Goal: Transaction & Acquisition: Purchase product/service

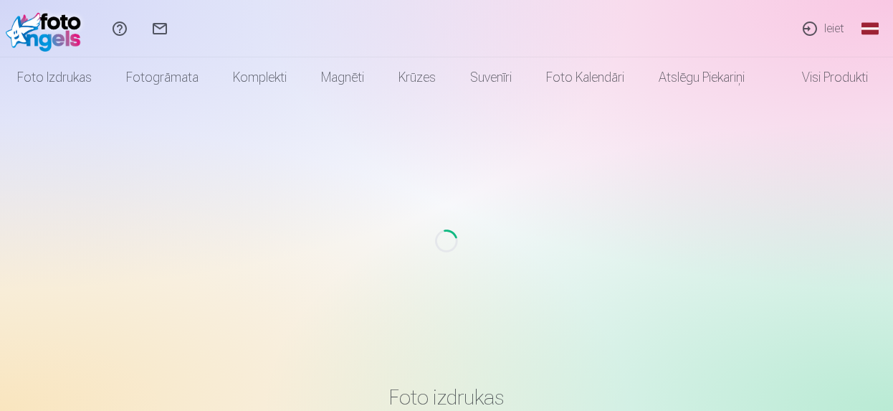
click at [830, 28] on link "Ieiet" at bounding box center [823, 28] width 66 height 57
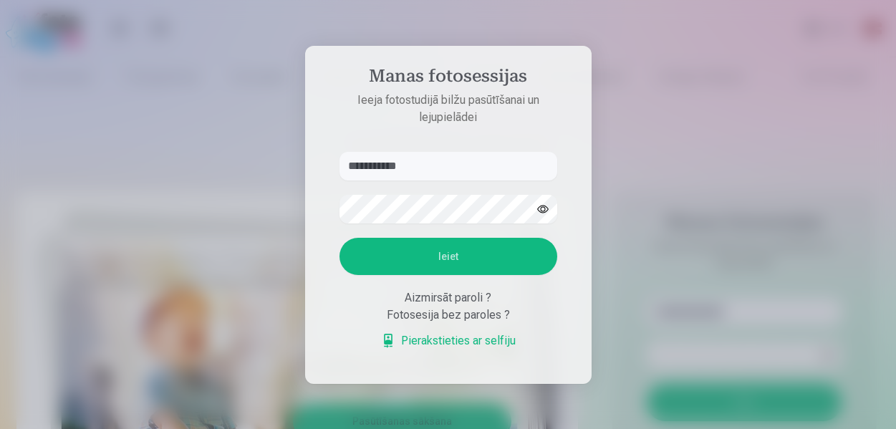
click at [390, 170] on input "**********" at bounding box center [449, 166] width 218 height 29
click at [396, 166] on input "**********" at bounding box center [449, 166] width 218 height 29
click at [433, 262] on button "Ieiet" at bounding box center [449, 256] width 218 height 37
click at [391, 152] on input "**********" at bounding box center [449, 166] width 218 height 29
click at [383, 131] on aside "**********" at bounding box center [448, 215] width 287 height 338
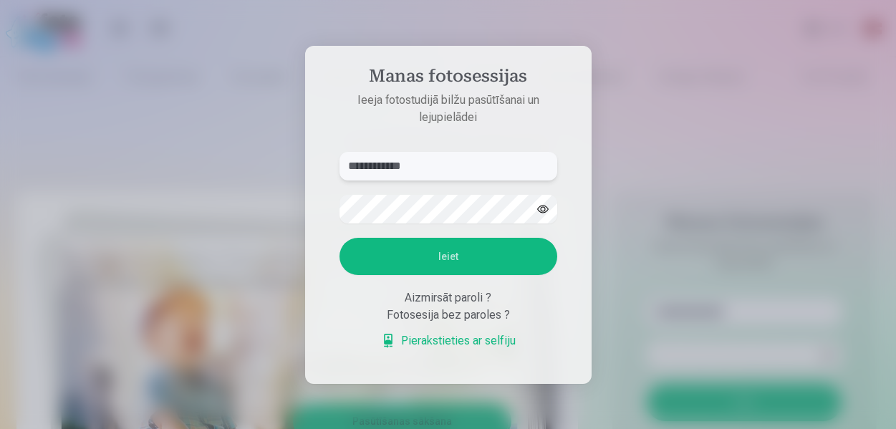
click at [385, 164] on input "**********" at bounding box center [449, 166] width 218 height 29
click at [397, 165] on input "**********" at bounding box center [449, 166] width 218 height 29
type input "**********"
click at [539, 209] on button "button" at bounding box center [543, 209] width 27 height 27
click at [479, 259] on button "Ieiet" at bounding box center [449, 256] width 218 height 37
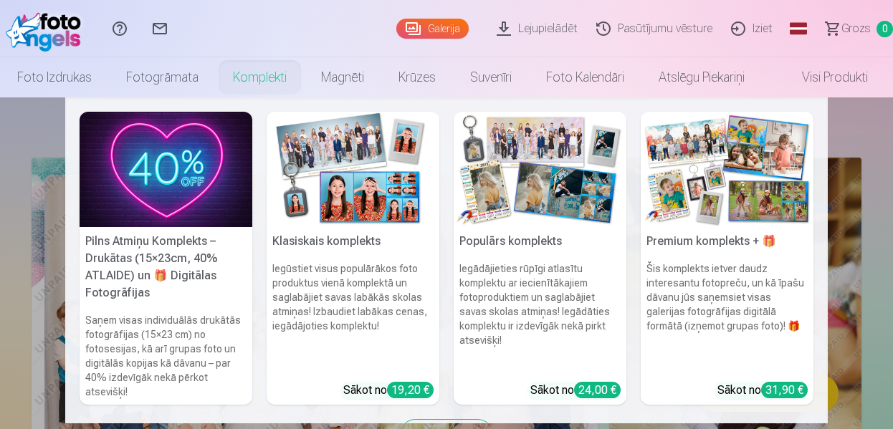
click at [45, 75] on link "Foto izdrukas" at bounding box center [54, 77] width 109 height 40
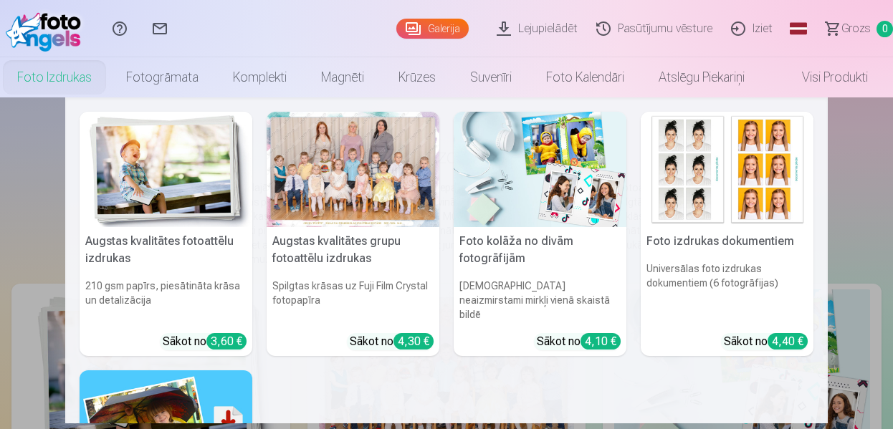
click at [62, 74] on link "Foto izdrukas" at bounding box center [54, 77] width 109 height 40
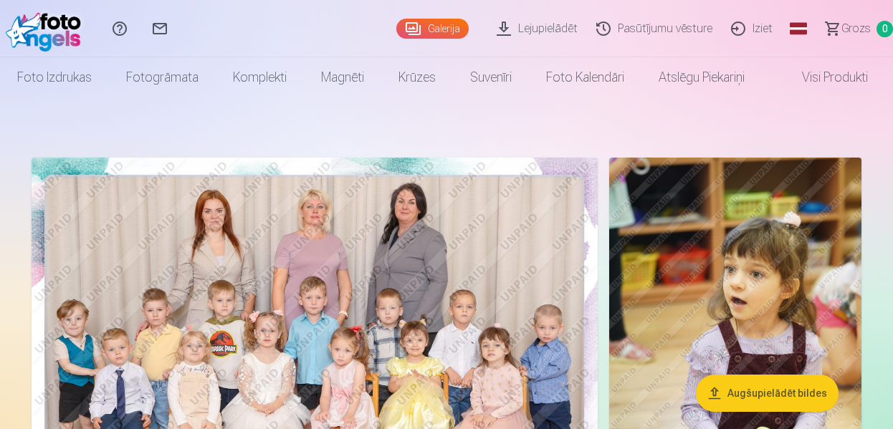
drag, startPoint x: 891, startPoint y: 121, endPoint x: 80, endPoint y: 77, distance: 812.3
click at [80, 77] on link "Foto izdrukas" at bounding box center [54, 77] width 109 height 40
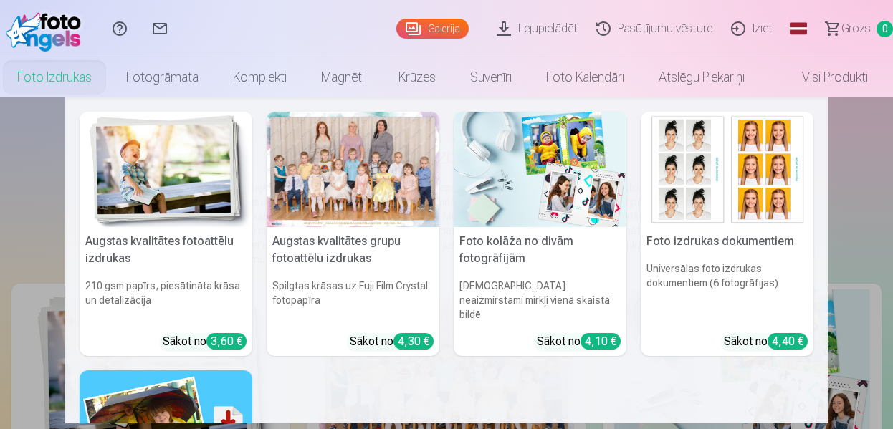
click at [176, 391] on img at bounding box center [166, 427] width 173 height 115
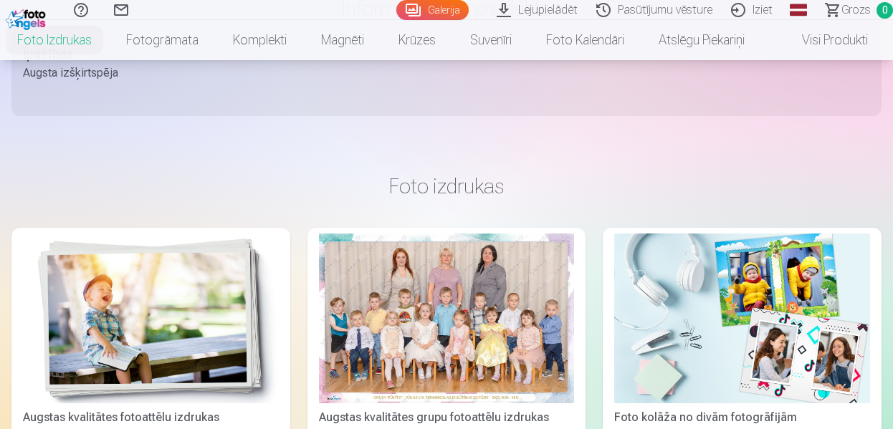
scroll to position [1126, 0]
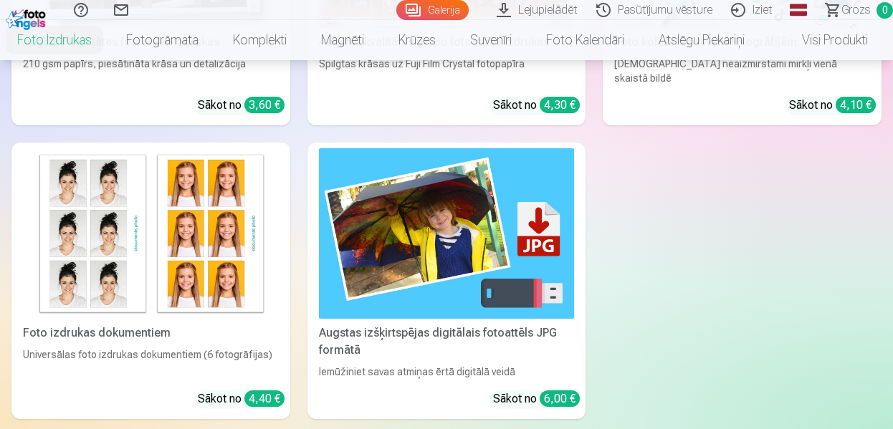
click at [461, 267] on img at bounding box center [447, 233] width 256 height 171
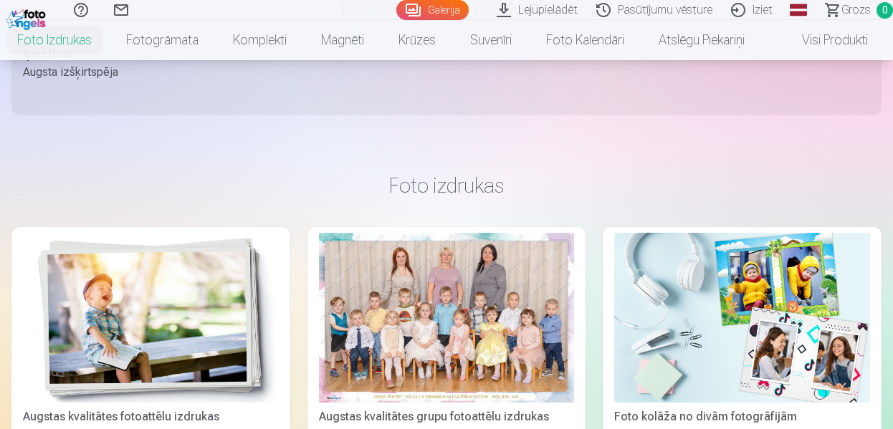
scroll to position [1127, 0]
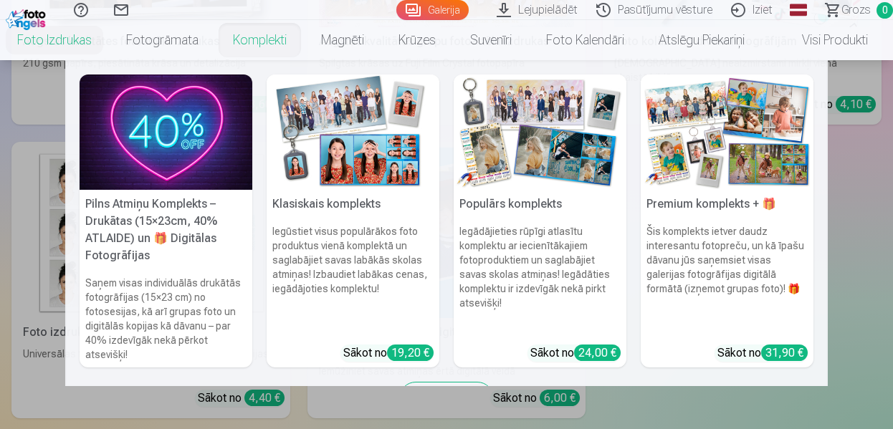
click at [250, 39] on link "Komplekti" at bounding box center [260, 40] width 88 height 40
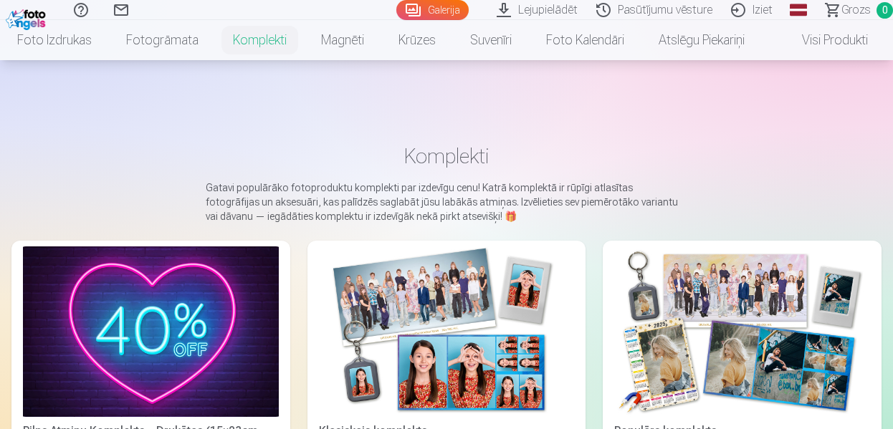
scroll to position [375, 0]
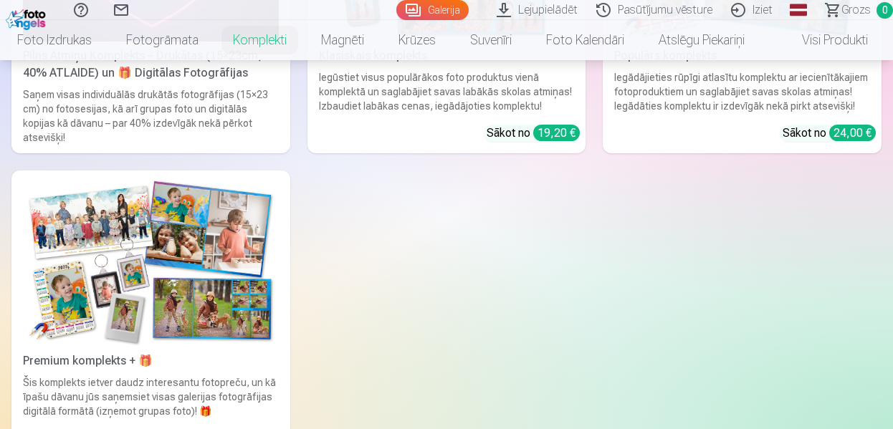
click at [888, 75] on div "Komplekti Gatavi populārāko fotoproduktu komplekti par izdevīgu cenu! Katrā kom…" at bounding box center [446, 265] width 893 height 1280
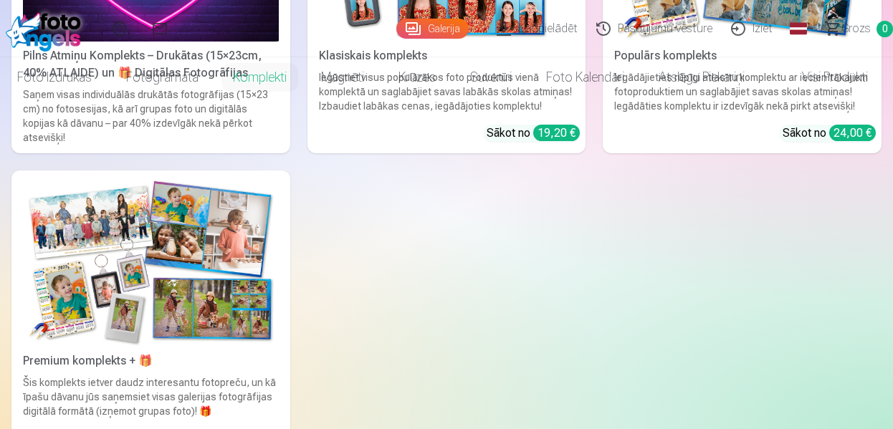
scroll to position [0, 0]
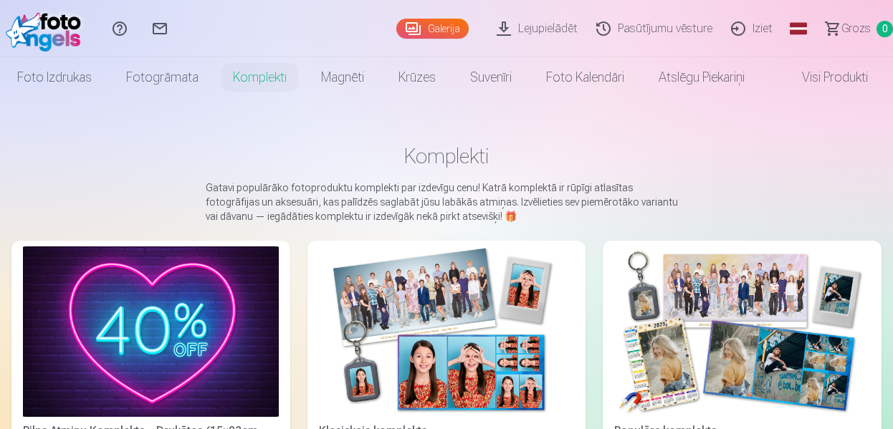
click at [162, 345] on img at bounding box center [151, 331] width 256 height 171
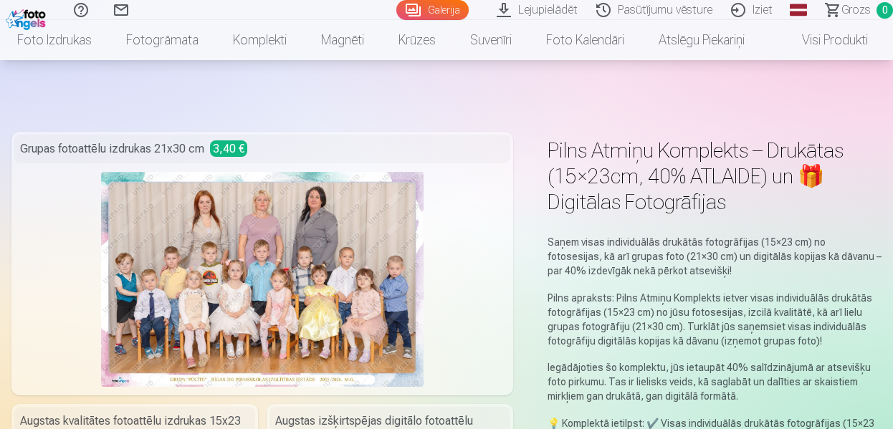
scroll to position [375, 0]
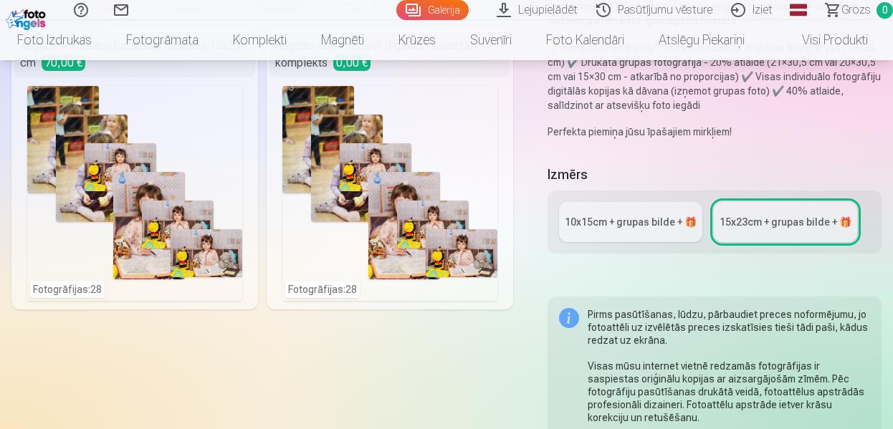
click at [892, 17] on div "Palīdzības centrs Sazinies ar mums Galerija Lejupielādēt Pasūtījumu vēsture Izi…" at bounding box center [446, 10] width 893 height 20
click at [650, 228] on div "10x15сm + grupas bilde + 🎁" at bounding box center [631, 222] width 132 height 14
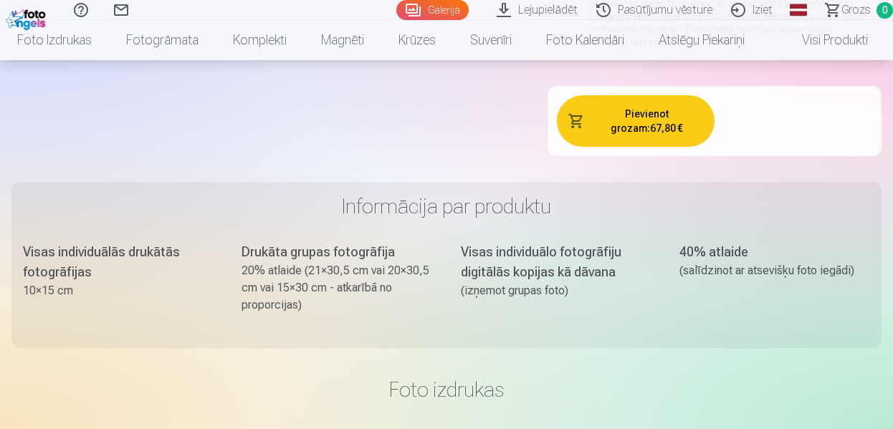
scroll to position [375, 0]
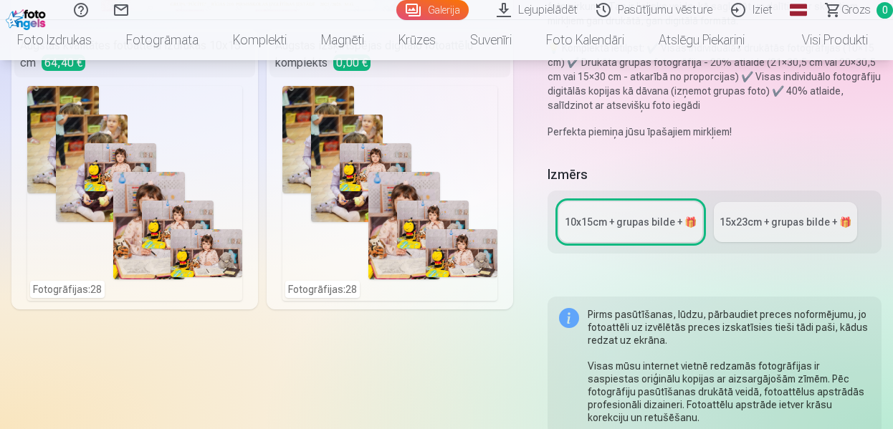
click at [885, 24] on li "Visi produkti" at bounding box center [823, 40] width 123 height 40
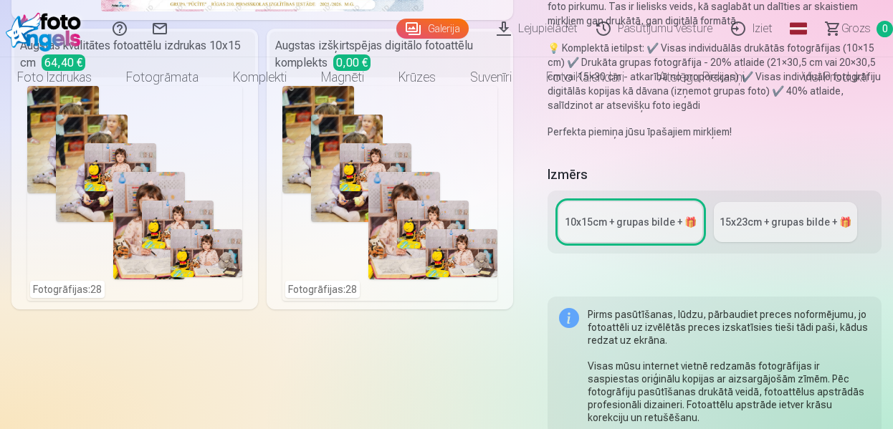
scroll to position [0, 0]
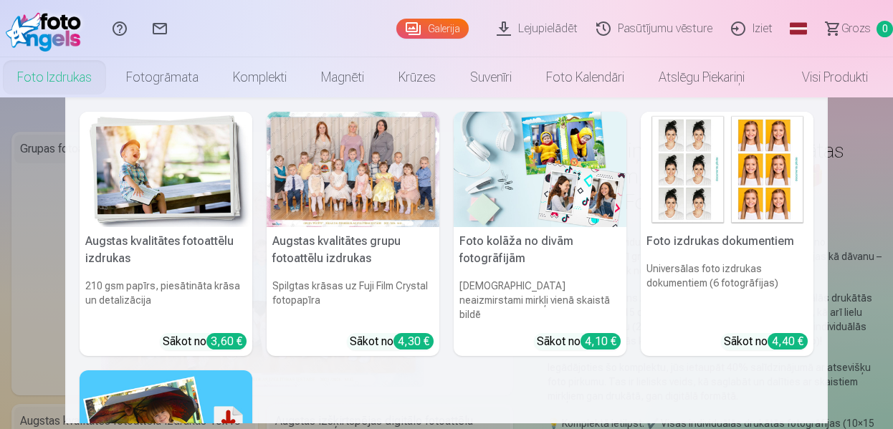
click at [57, 77] on link "Foto izdrukas" at bounding box center [54, 77] width 109 height 40
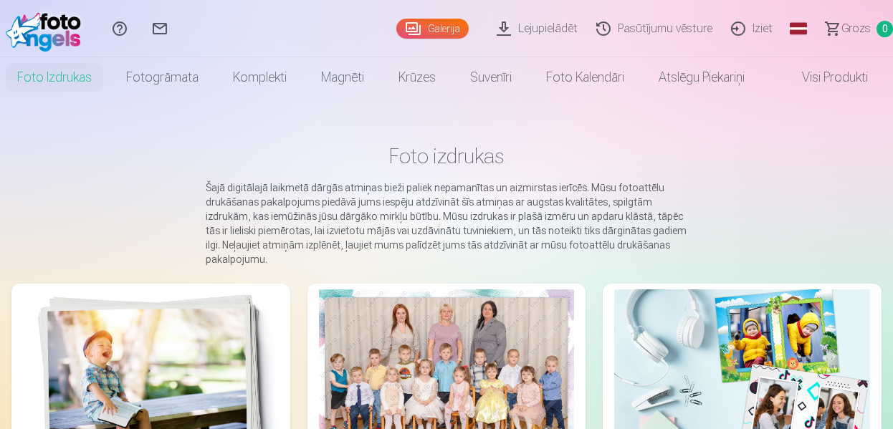
click at [499, 381] on div at bounding box center [447, 374] width 256 height 171
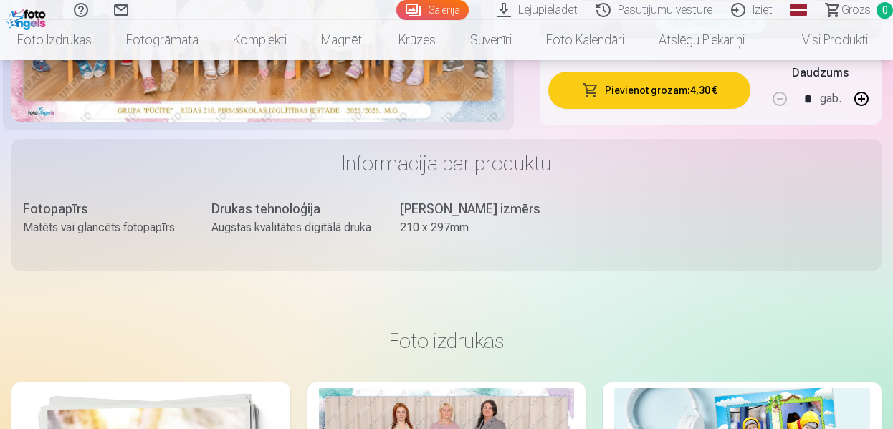
scroll to position [1127, 0]
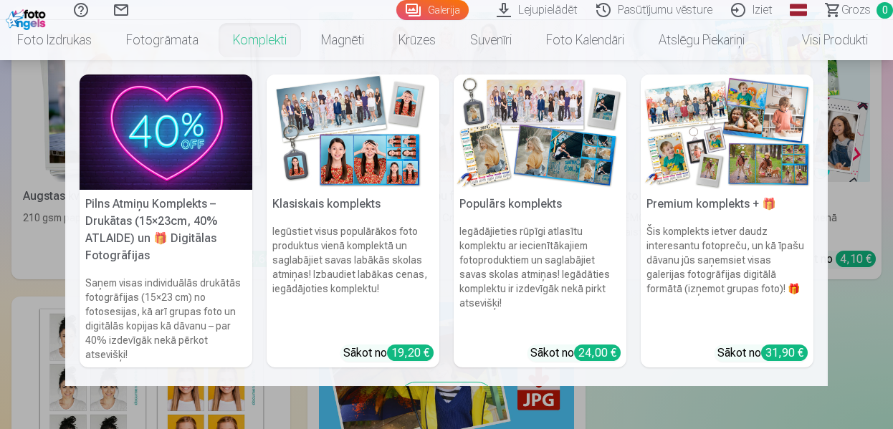
click at [266, 35] on link "Komplekti" at bounding box center [260, 40] width 88 height 40
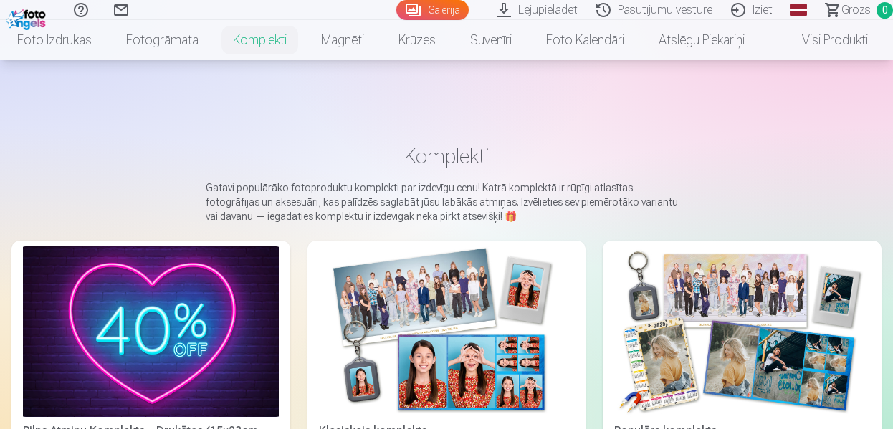
scroll to position [375, 0]
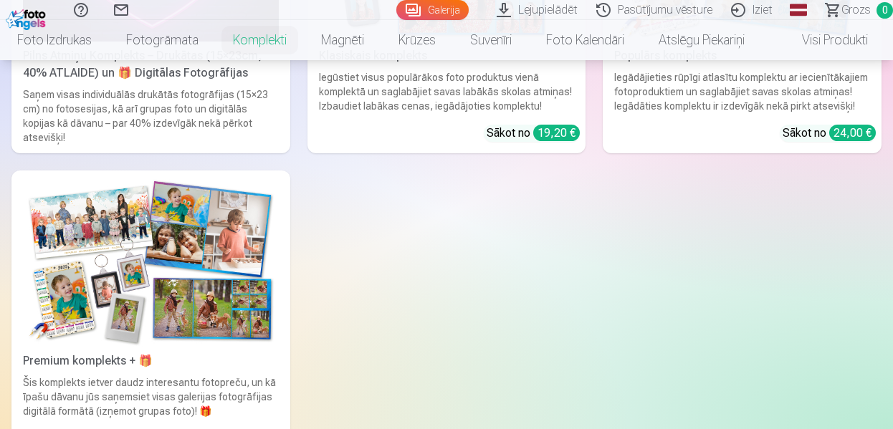
click at [443, 95] on div "Iegūstiet visus populārākos foto produktus vienā komplektā un saglabājiet savas…" at bounding box center [446, 91] width 267 height 43
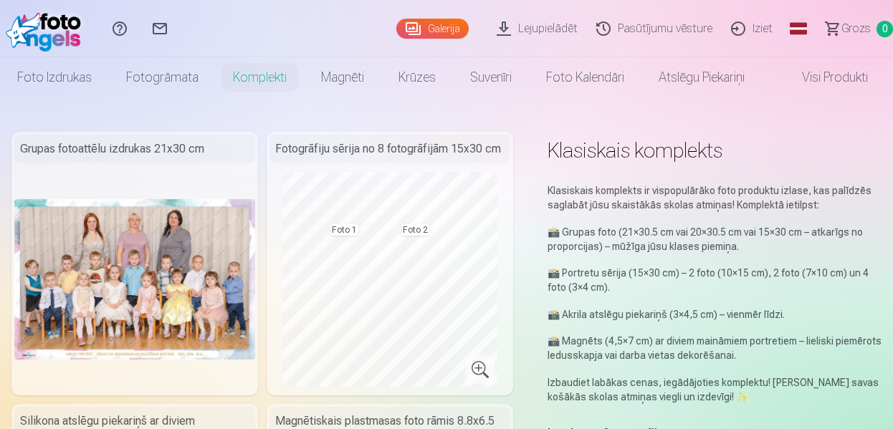
click at [887, 48] on link "Grozs 0" at bounding box center [853, 28] width 80 height 57
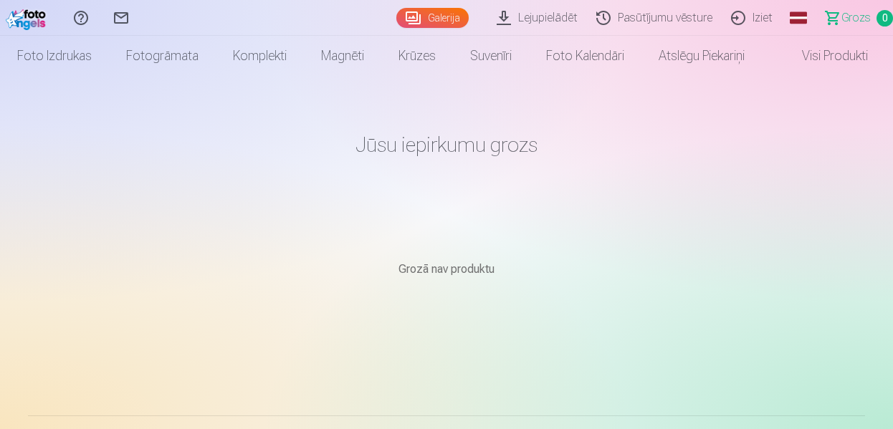
scroll to position [375, 0]
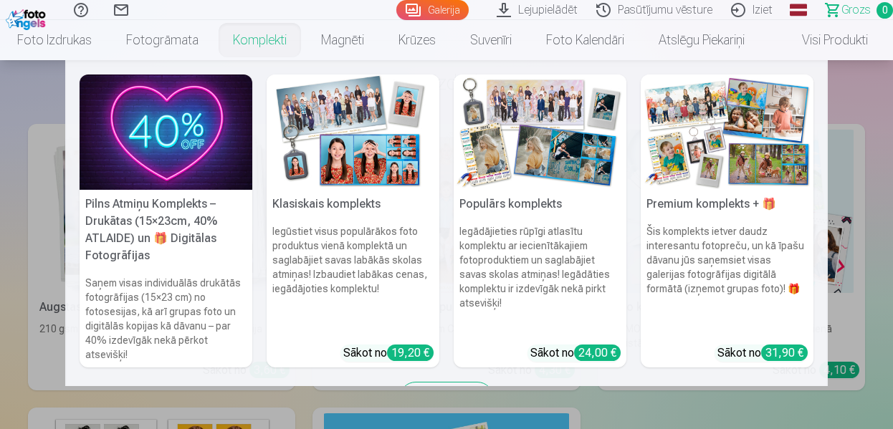
click at [338, 168] on img at bounding box center [353, 132] width 173 height 115
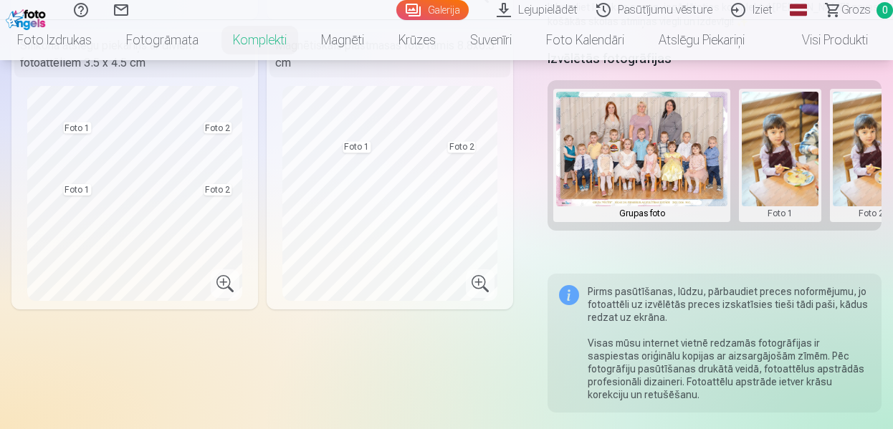
scroll to position [751, 0]
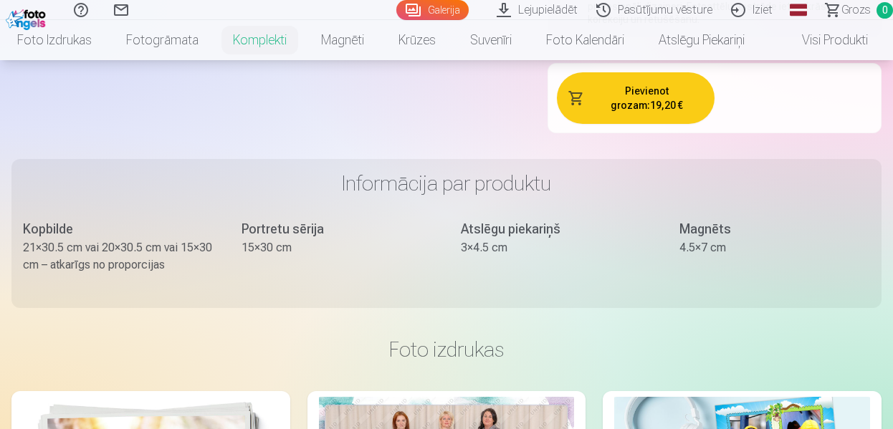
drag, startPoint x: 750, startPoint y: 9, endPoint x: 725, endPoint y: 70, distance: 65.2
click at [725, 70] on div "Pievienot grozam : 19,20 €" at bounding box center [714, 98] width 334 height 70
click at [757, 9] on link "Iziet" at bounding box center [754, 10] width 60 height 20
